Goal: Information Seeking & Learning: Learn about a topic

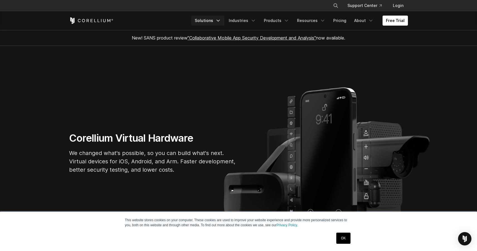
click at [214, 20] on link "Solutions" at bounding box center [207, 21] width 33 height 10
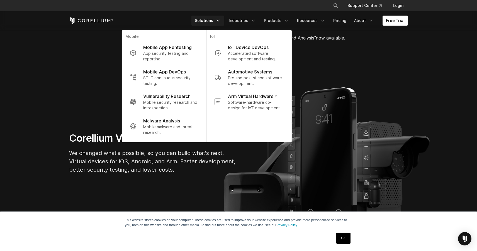
click at [317, 68] on section "Corellium Virtual Hardware We changed what's possible, so you can build what's …" at bounding box center [238, 155] width 477 height 219
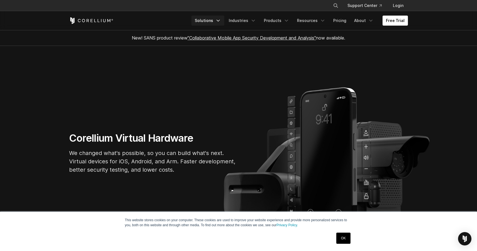
click at [220, 25] on link "Solutions" at bounding box center [207, 21] width 33 height 10
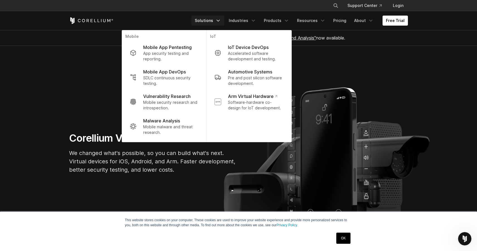
click at [354, 45] on div "New! SANS product review "Collaborative Mobile App Security Development and Ana…" at bounding box center [238, 38] width 234 height 16
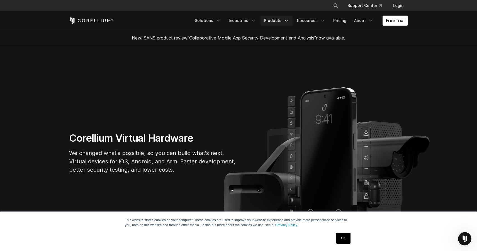
click at [286, 21] on icon "Navigation Menu" at bounding box center [287, 21] width 6 height 6
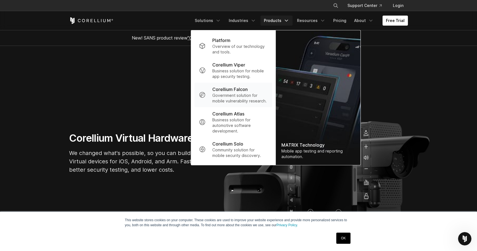
click at [257, 97] on p "Government solution for mobile vulnerability research." at bounding box center [239, 98] width 55 height 11
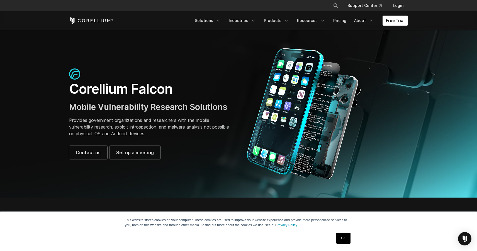
click at [96, 93] on h1 "Corellium Falcon" at bounding box center [151, 89] width 164 height 17
copy h1 "Corellium"
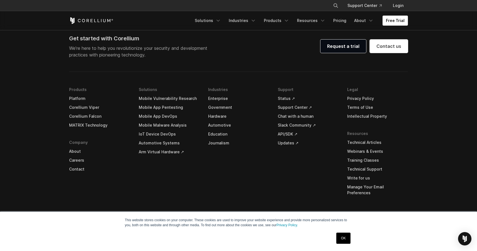
scroll to position [1740, 0]
click at [362, 23] on link "About" at bounding box center [364, 21] width 26 height 10
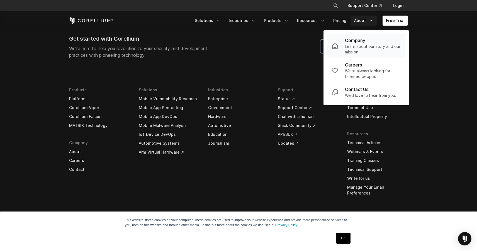
click at [370, 43] on div "Company" at bounding box center [373, 40] width 56 height 7
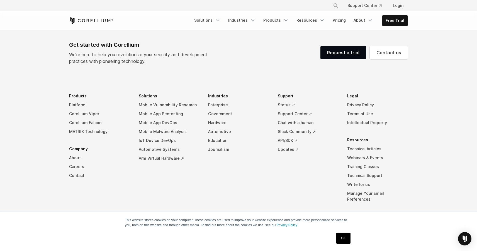
scroll to position [946, 0]
click at [289, 137] on link "API/SDK ↗" at bounding box center [308, 141] width 61 height 9
